Goal: Information Seeking & Learning: Learn about a topic

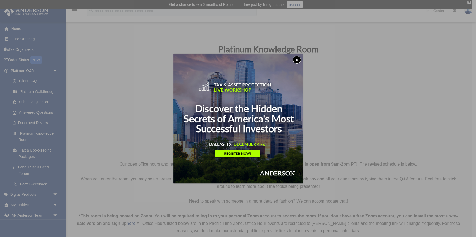
click at [297, 56] on button "x" at bounding box center [297, 60] width 8 height 8
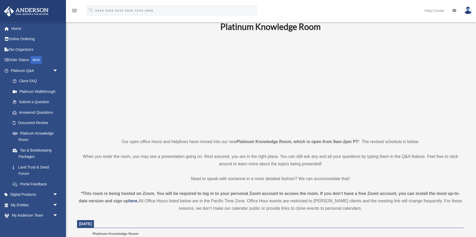
scroll to position [24, 0]
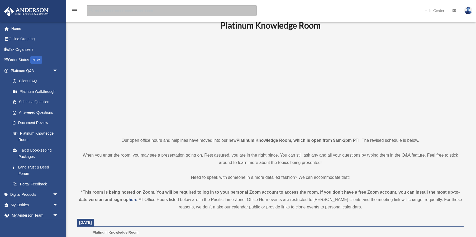
click at [147, 11] on input "search" at bounding box center [172, 10] width 170 height 11
type input "**********"
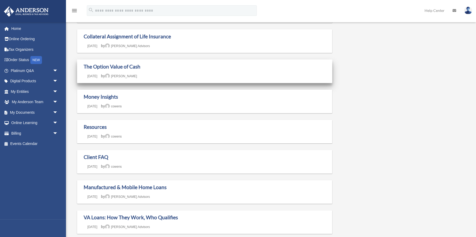
scroll to position [72, 0]
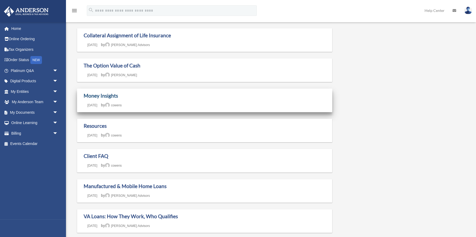
click at [104, 95] on link "Money Insights" at bounding box center [101, 95] width 34 height 6
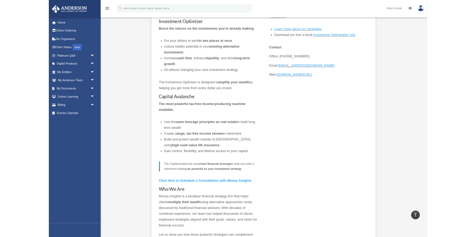
scroll to position [120, 0]
